Goal: Information Seeking & Learning: Learn about a topic

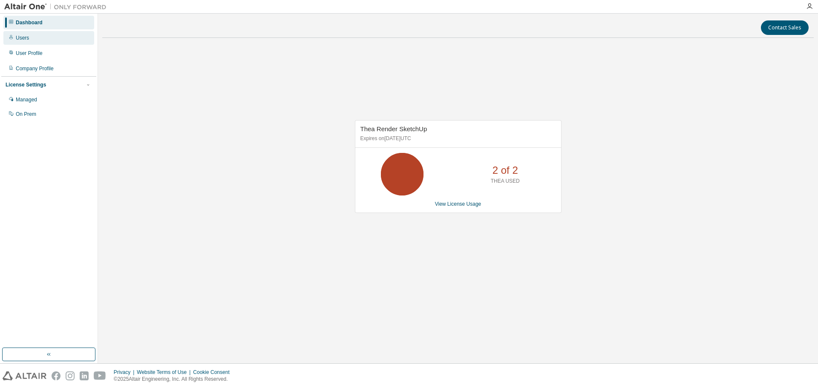
click at [30, 38] on div "Users" at bounding box center [48, 38] width 91 height 14
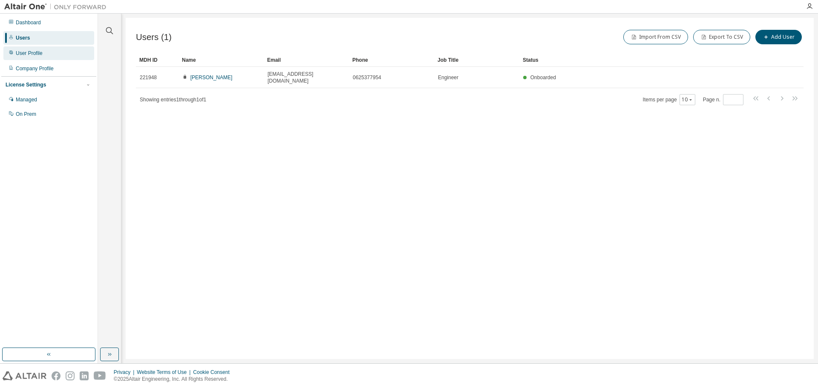
click at [51, 49] on div "User Profile" at bounding box center [48, 53] width 91 height 14
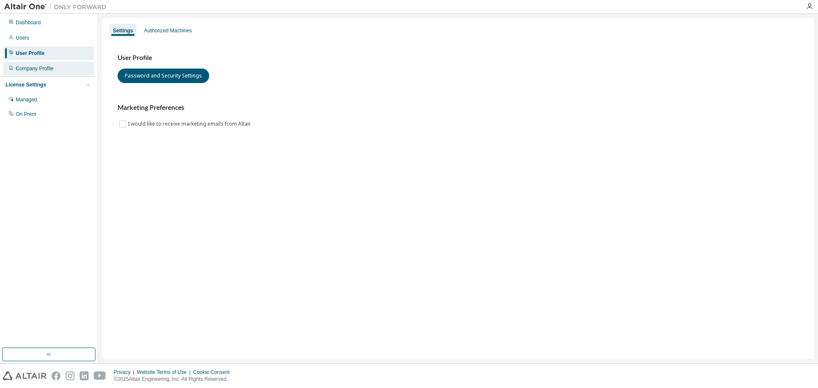
click at [41, 72] on div "Company Profile" at bounding box center [35, 68] width 38 height 7
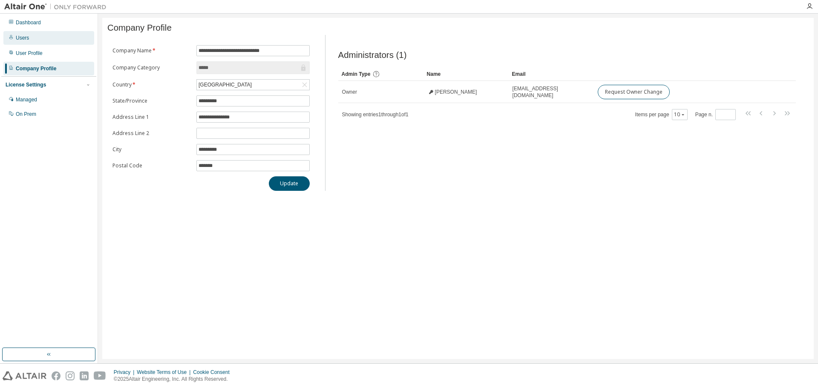
click at [43, 42] on div "Users" at bounding box center [48, 38] width 91 height 14
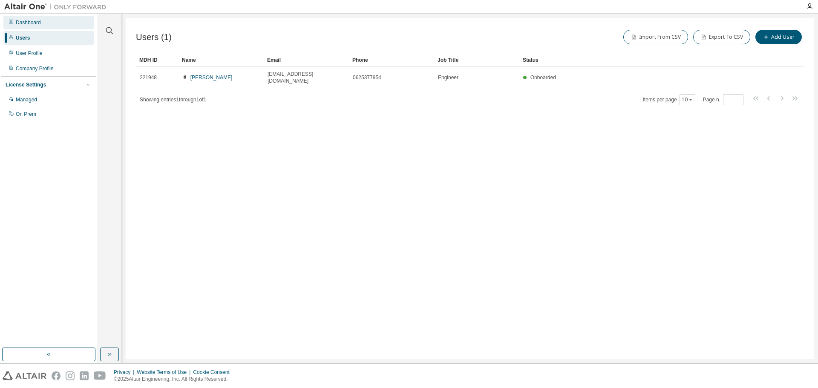
click at [56, 26] on div "Dashboard" at bounding box center [48, 23] width 91 height 14
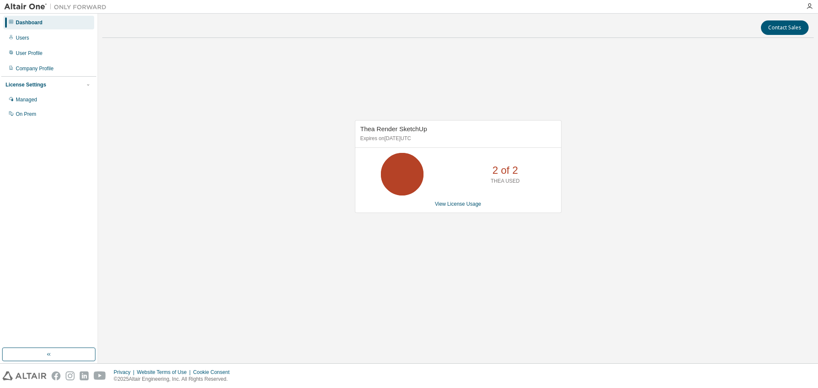
drag, startPoint x: 419, startPoint y: 177, endPoint x: 453, endPoint y: 183, distance: 33.7
click at [413, 178] on icon at bounding box center [402, 174] width 21 height 21
click at [464, 204] on link "View License Usage" at bounding box center [458, 204] width 46 height 6
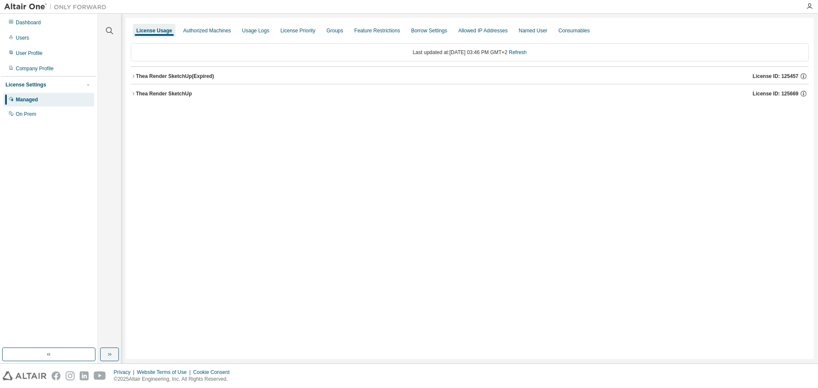
click at [135, 75] on icon "button" at bounding box center [133, 76] width 5 height 5
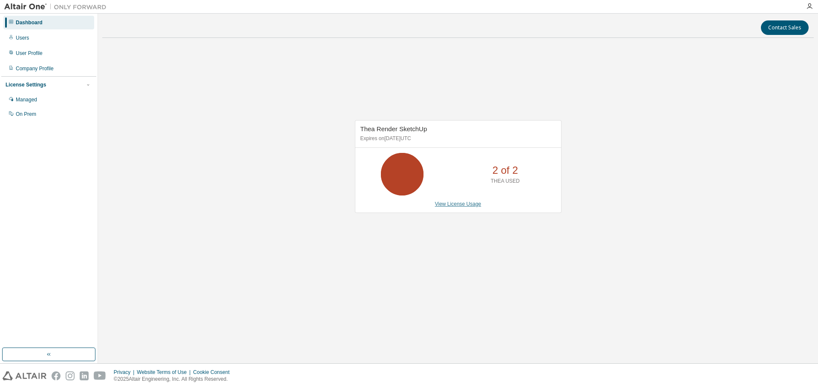
click at [469, 205] on link "View License Usage" at bounding box center [458, 204] width 46 height 6
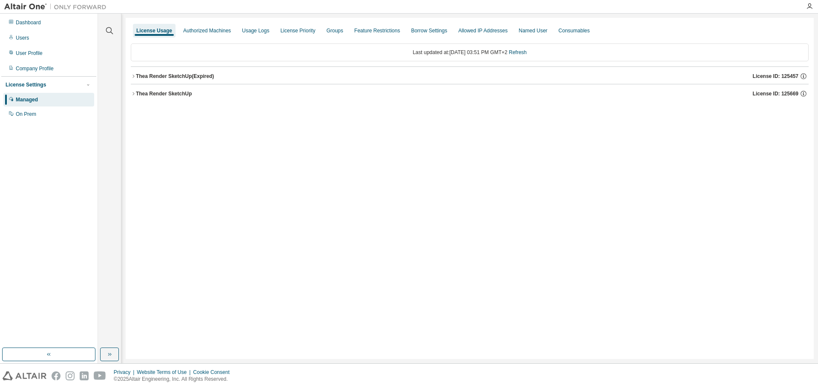
click at [139, 76] on div "Thea Render SketchUp (Expired)" at bounding box center [175, 76] width 78 height 7
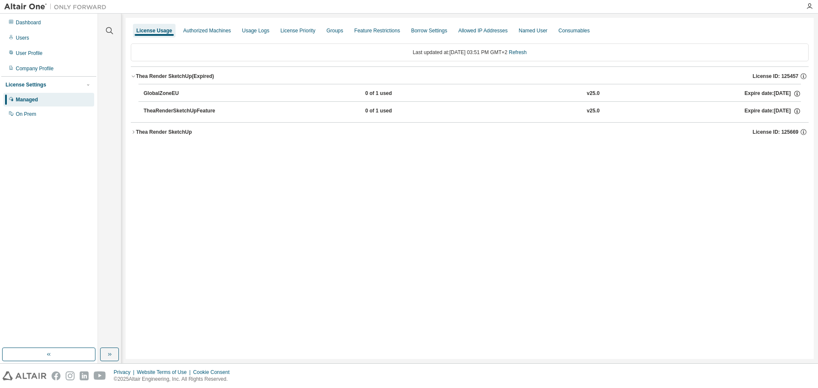
click at [137, 130] on div "Thea Render SketchUp" at bounding box center [164, 132] width 56 height 7
click at [136, 133] on icon "button" at bounding box center [133, 132] width 5 height 5
click at [135, 133] on icon "button" at bounding box center [133, 132] width 5 height 5
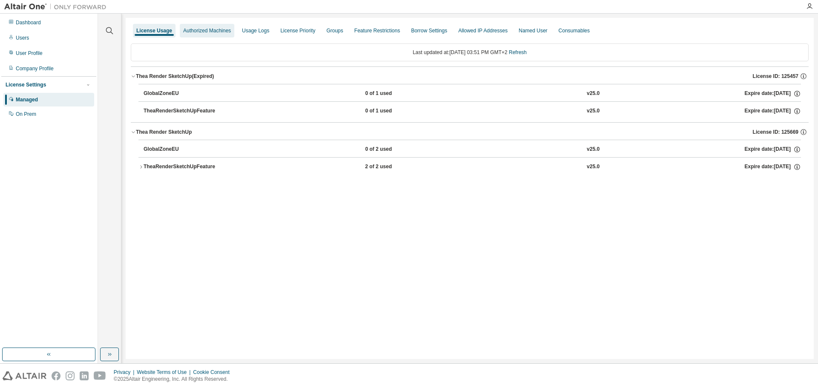
click at [187, 31] on div "Authorized Machines" at bounding box center [207, 30] width 48 height 7
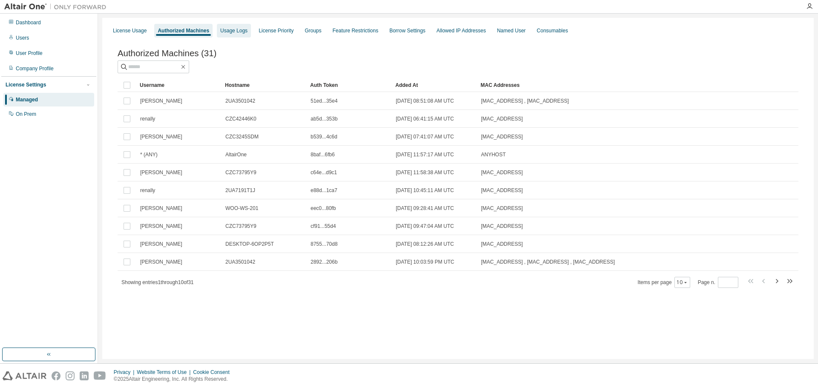
click at [233, 29] on div "Usage Logs" at bounding box center [233, 30] width 27 height 7
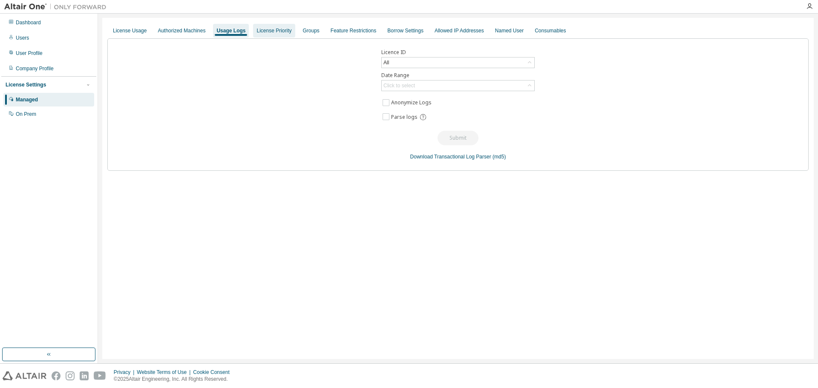
click at [277, 31] on div "License Priority" at bounding box center [274, 30] width 35 height 7
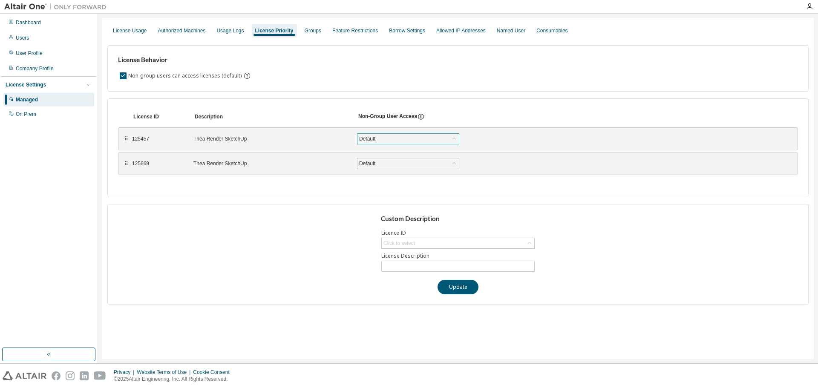
click at [434, 139] on div "Default" at bounding box center [408, 139] width 101 height 10
click at [440, 142] on div "Default" at bounding box center [408, 139] width 101 height 10
click at [307, 31] on div "Groups" at bounding box center [313, 30] width 17 height 7
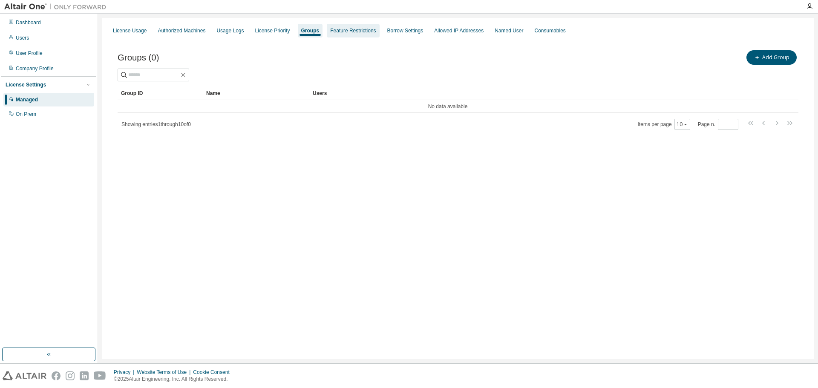
click at [345, 32] on div "Feature Restrictions" at bounding box center [353, 30] width 46 height 7
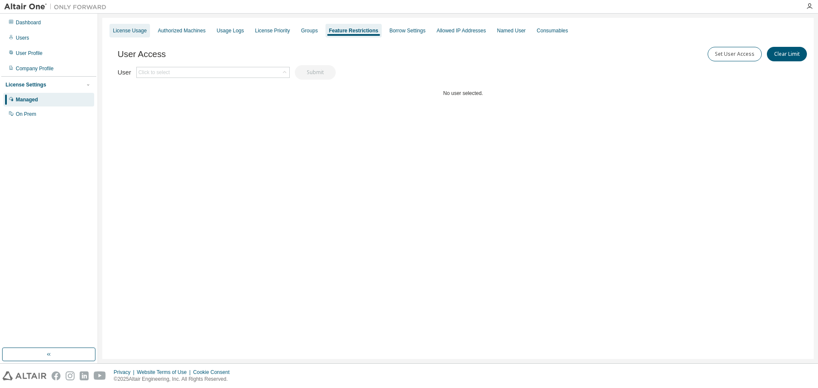
click at [148, 30] on div "License Usage" at bounding box center [130, 31] width 40 height 14
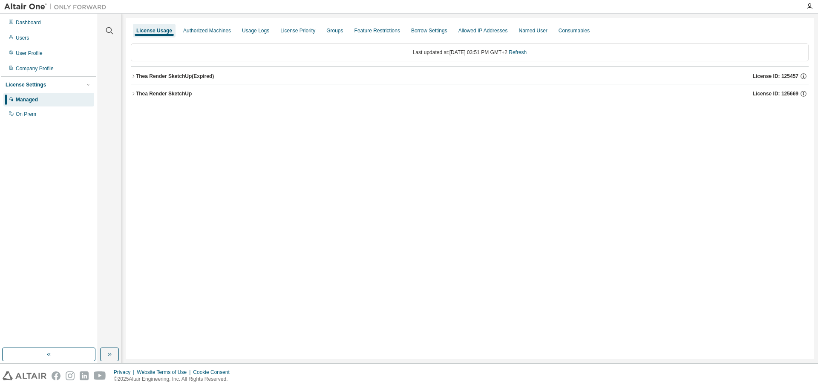
click at [136, 95] on icon "button" at bounding box center [133, 93] width 5 height 5
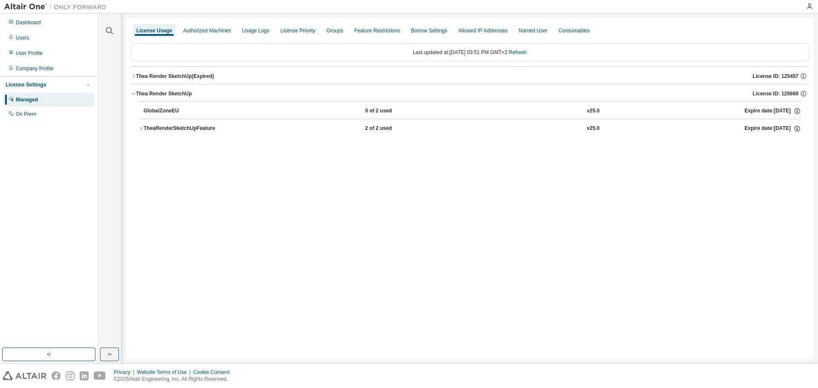
click at [137, 77] on div "Thea Render SketchUp (Expired)" at bounding box center [175, 76] width 78 height 7
